Goal: Book appointment/travel/reservation

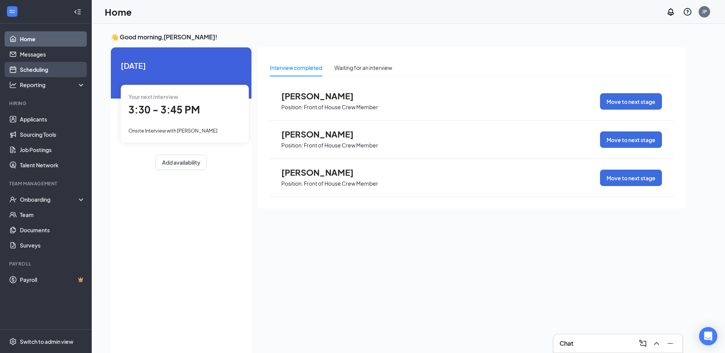
click at [31, 68] on link "Scheduling" at bounding box center [52, 69] width 65 height 15
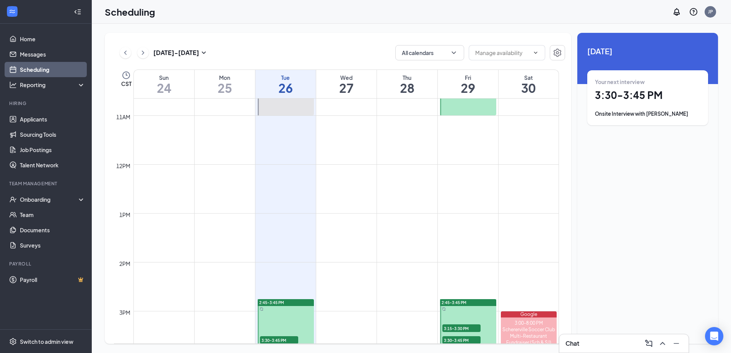
scroll to position [643, 0]
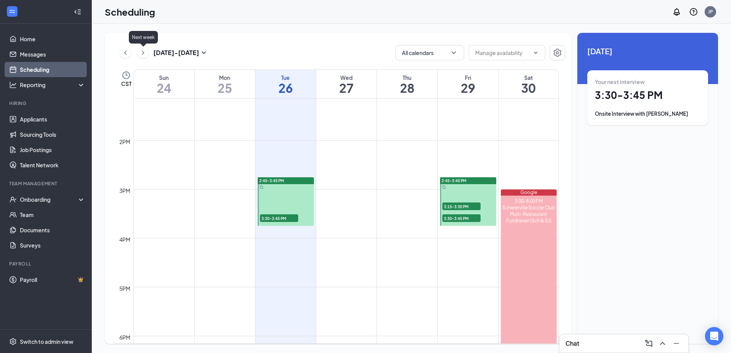
click at [143, 52] on icon "ChevronRight" at bounding box center [143, 52] width 2 height 4
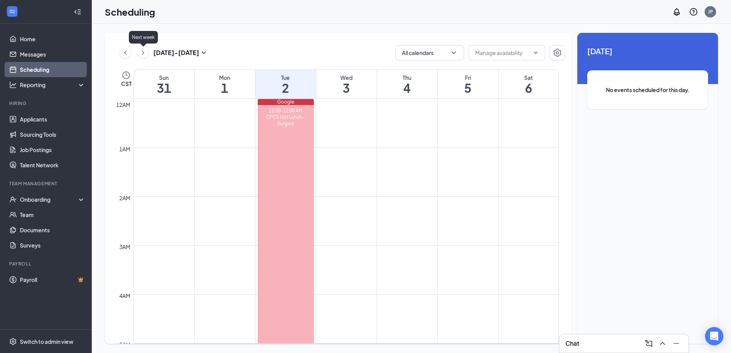
click at [141, 55] on icon "ChevronRight" at bounding box center [143, 52] width 8 height 9
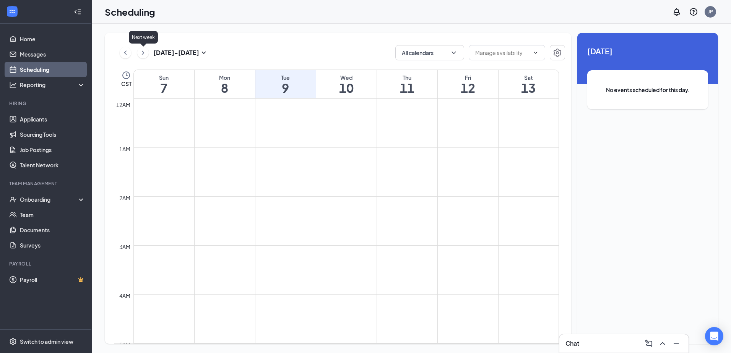
click at [143, 53] on icon "ChevronRight" at bounding box center [143, 52] width 8 height 9
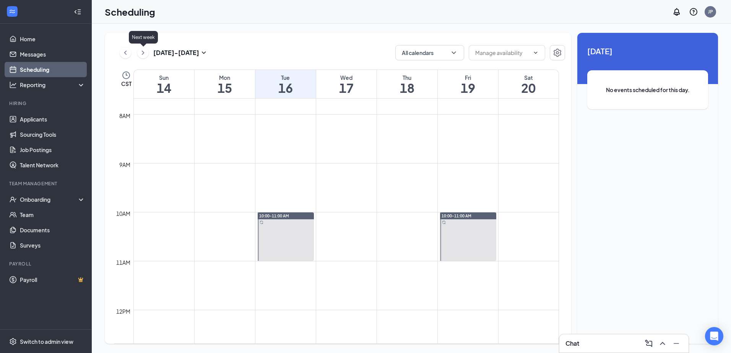
click at [143, 53] on icon "ChevronRight" at bounding box center [143, 52] width 8 height 9
click at [125, 54] on icon "ChevronLeft" at bounding box center [126, 52] width 8 height 9
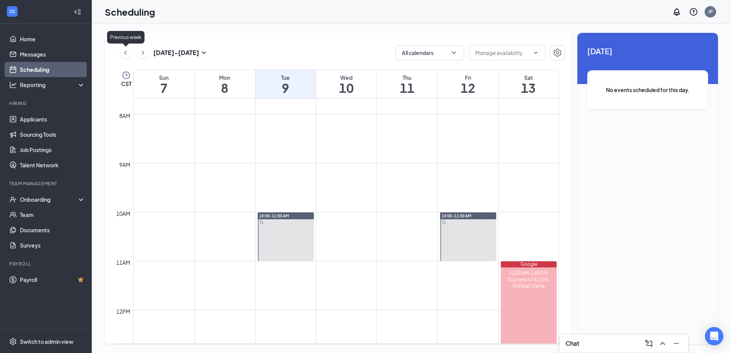
click at [125, 54] on icon "ChevronLeft" at bounding box center [126, 52] width 8 height 9
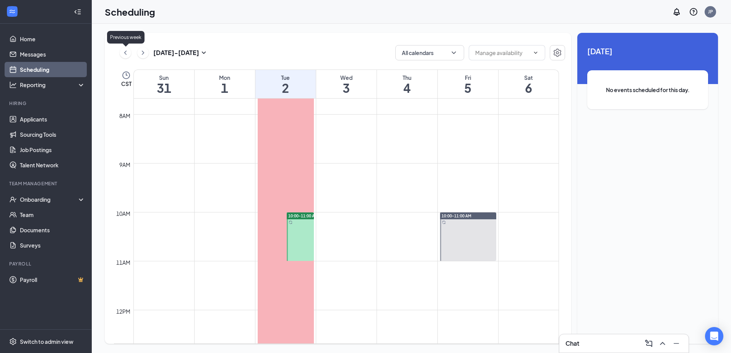
click at [125, 54] on icon "ChevronLeft" at bounding box center [126, 52] width 8 height 9
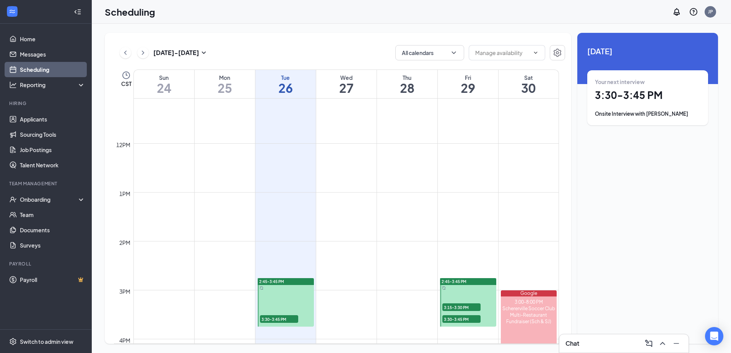
scroll to position [567, 0]
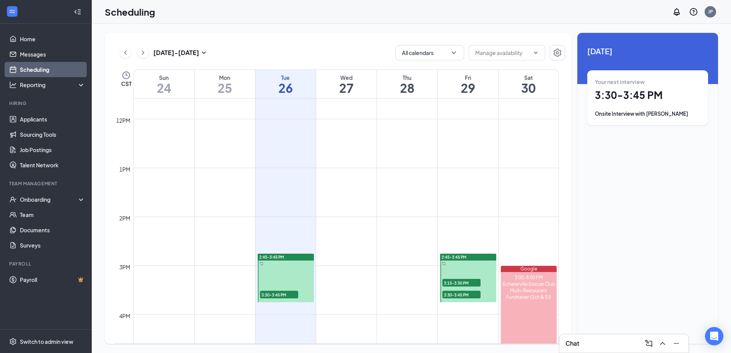
click at [459, 283] on span "3:15-3:30 PM" at bounding box center [461, 283] width 38 height 8
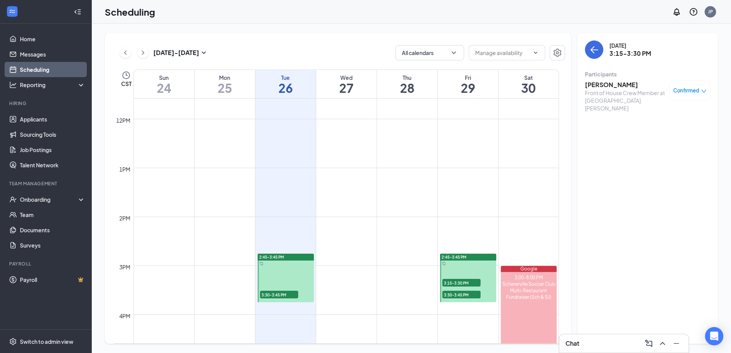
click at [458, 292] on span "3:30-3:45 PM" at bounding box center [461, 295] width 38 height 8
click at [49, 71] on link "Scheduling" at bounding box center [52, 69] width 65 height 15
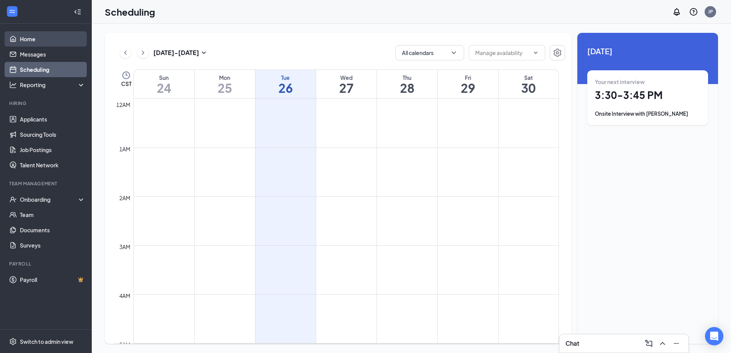
click at [41, 38] on link "Home" at bounding box center [52, 38] width 65 height 15
